Goal: Transaction & Acquisition: Purchase product/service

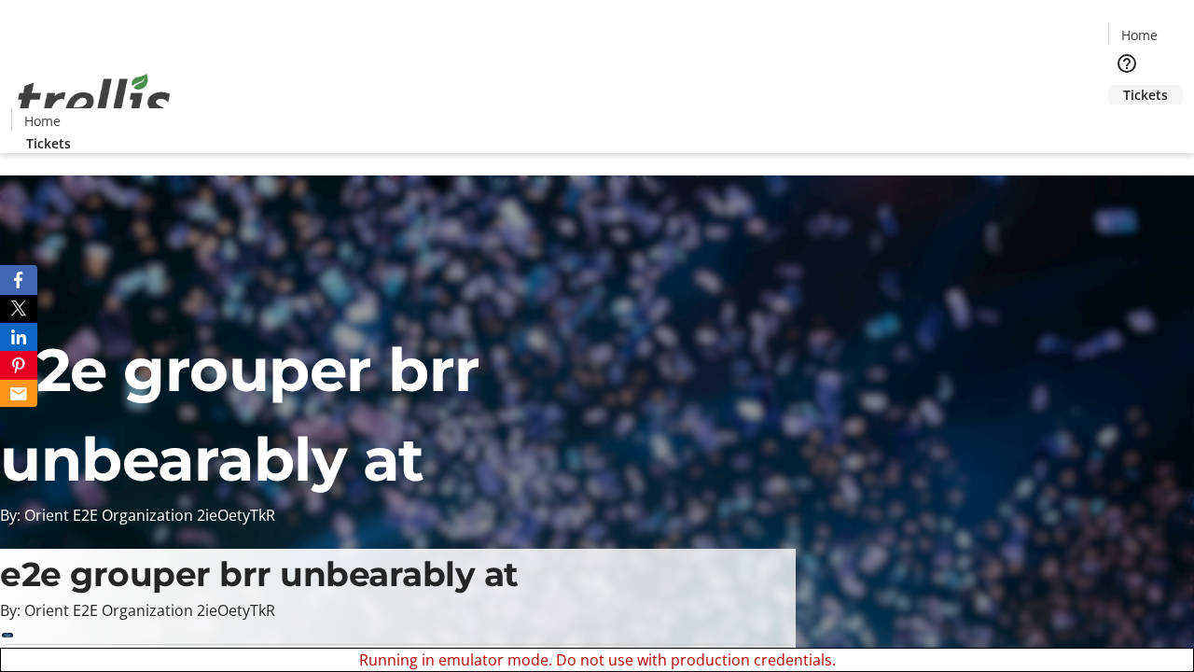
click at [1123, 85] on span "Tickets" at bounding box center [1145, 95] width 45 height 20
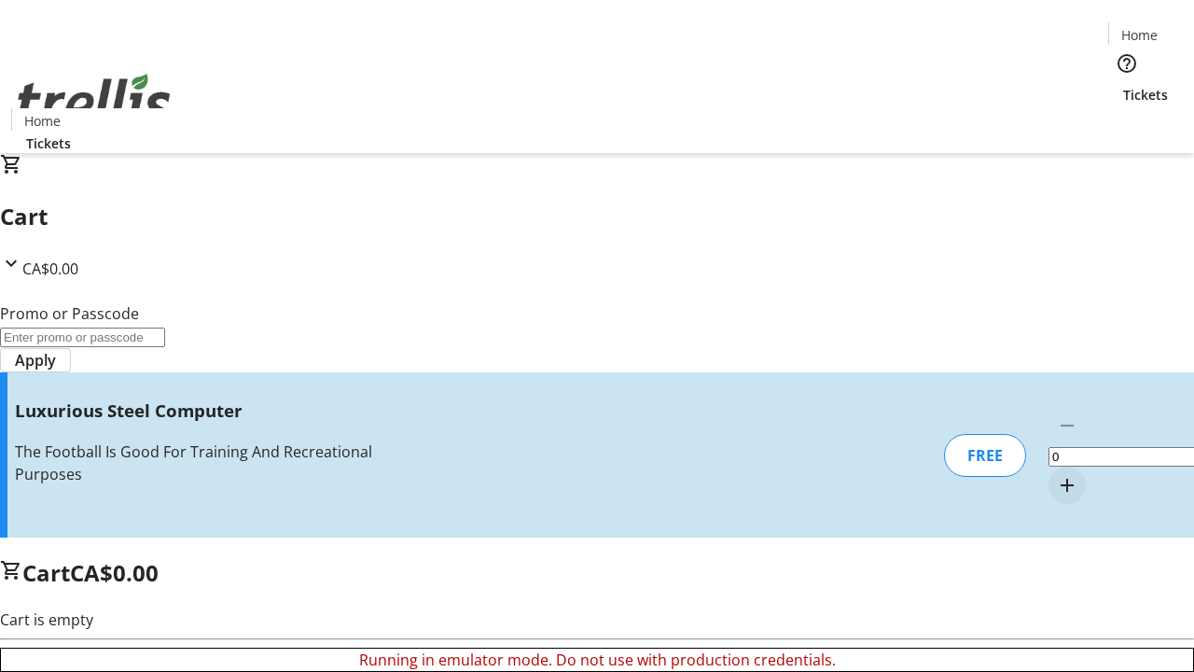
click at [1056, 474] on mat-icon "Increment by one" at bounding box center [1067, 485] width 22 height 22
type input "1"
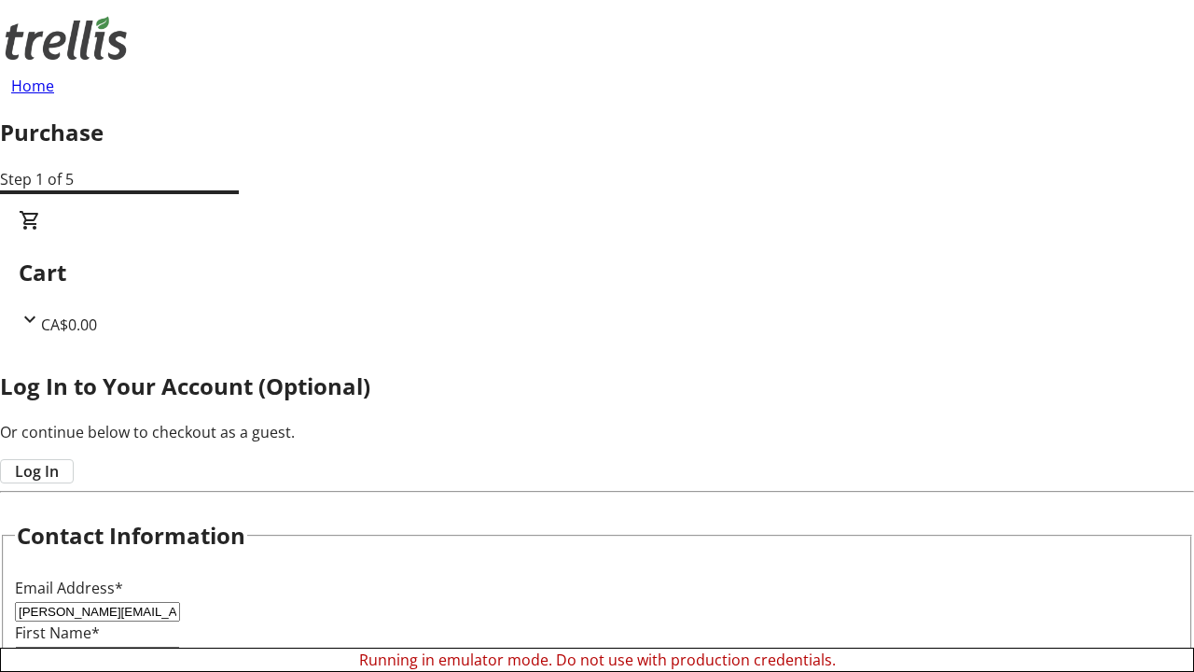
type input "Crooks"
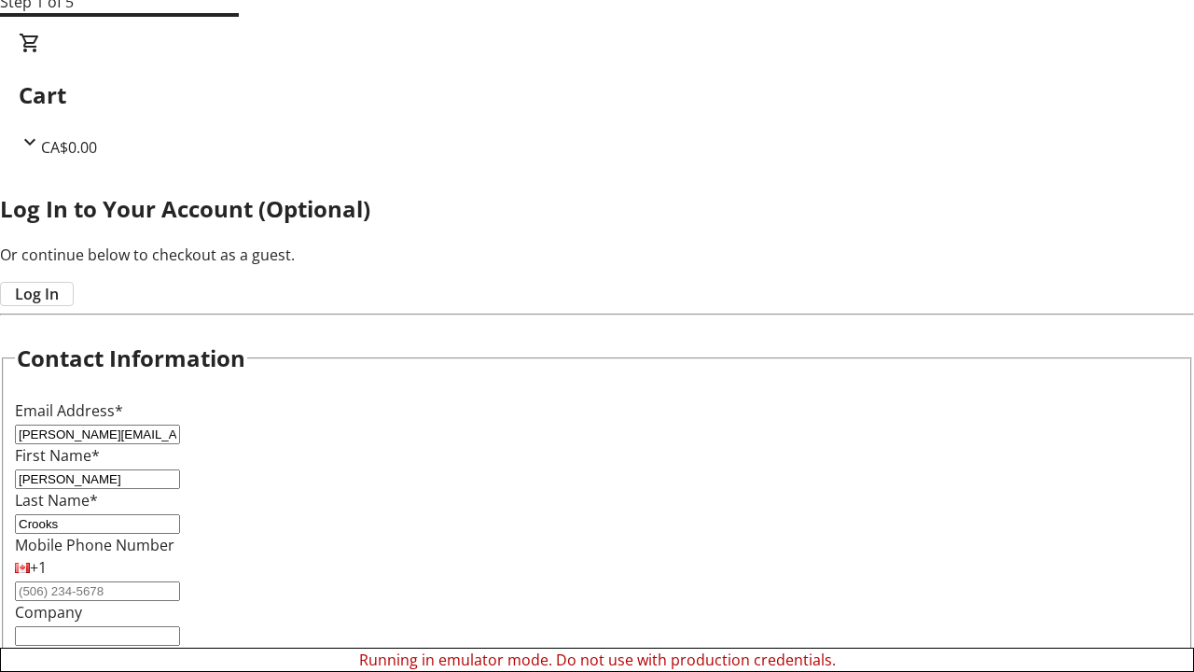
scroll to position [186, 0]
